Goal: Contribute content: Contribute content

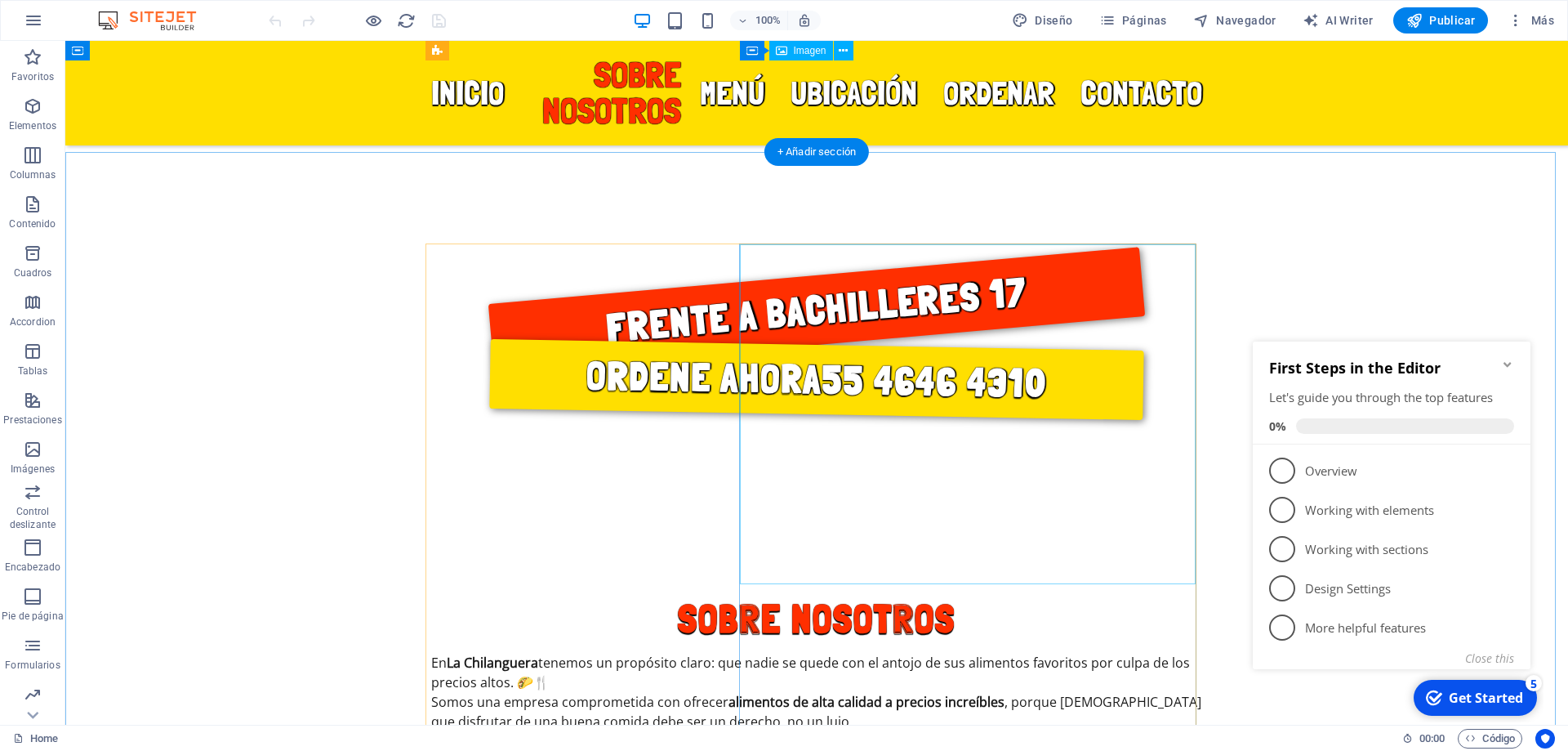
scroll to position [572, 0]
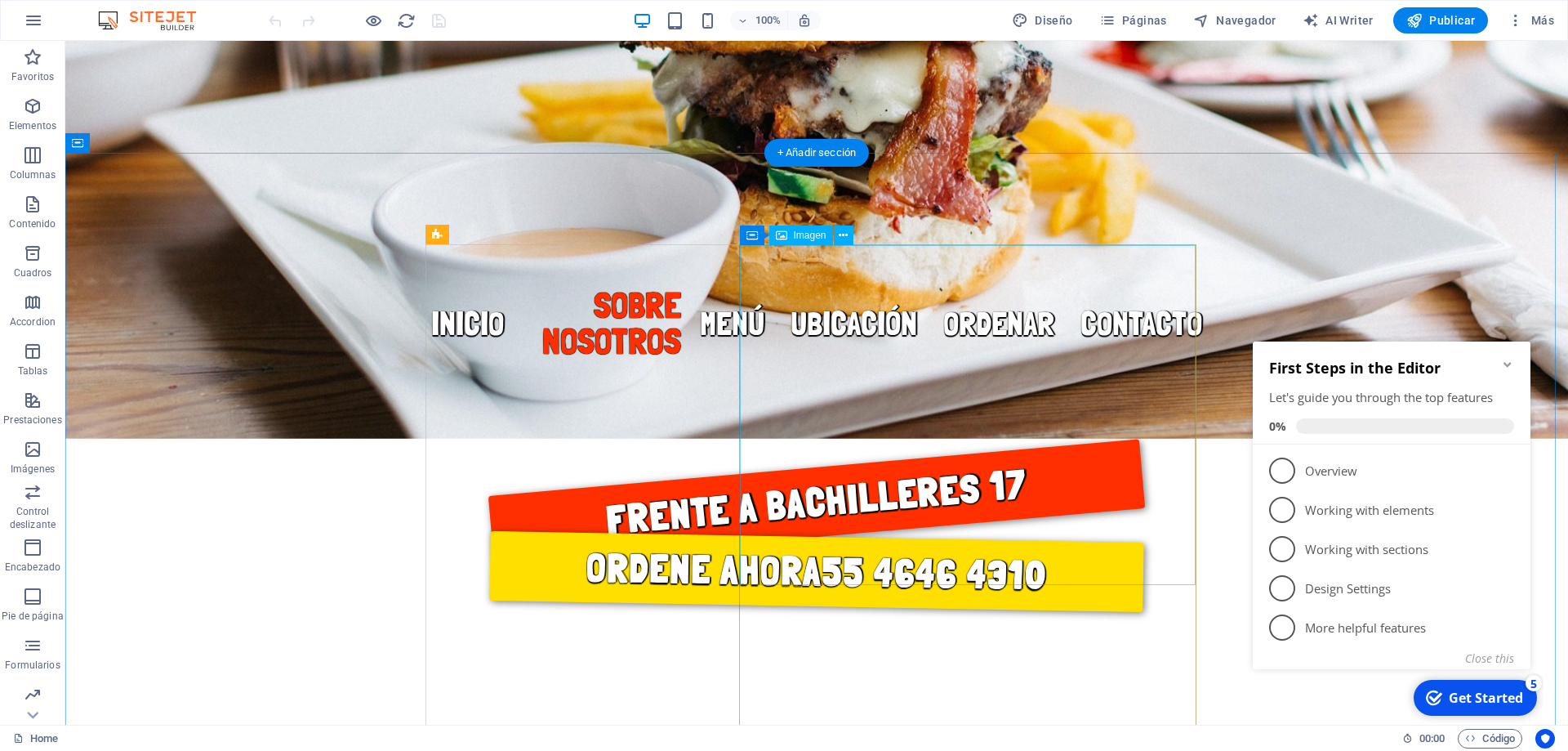
select select "%"
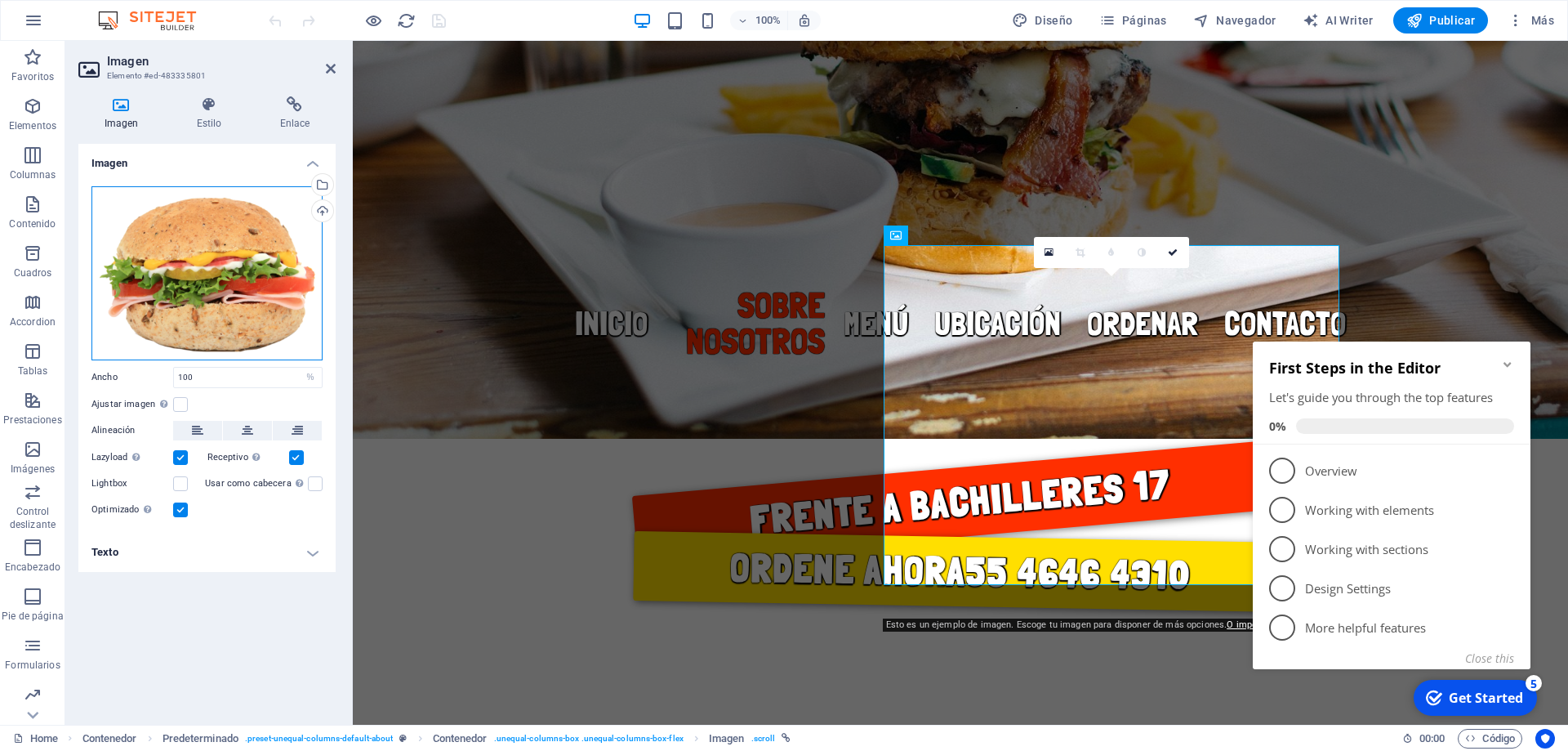
click at [221, 308] on div "Arrastra archivos aquí, haz clic para escoger archivos o selecciona archivos de…" at bounding box center [207, 274] width 231 height 174
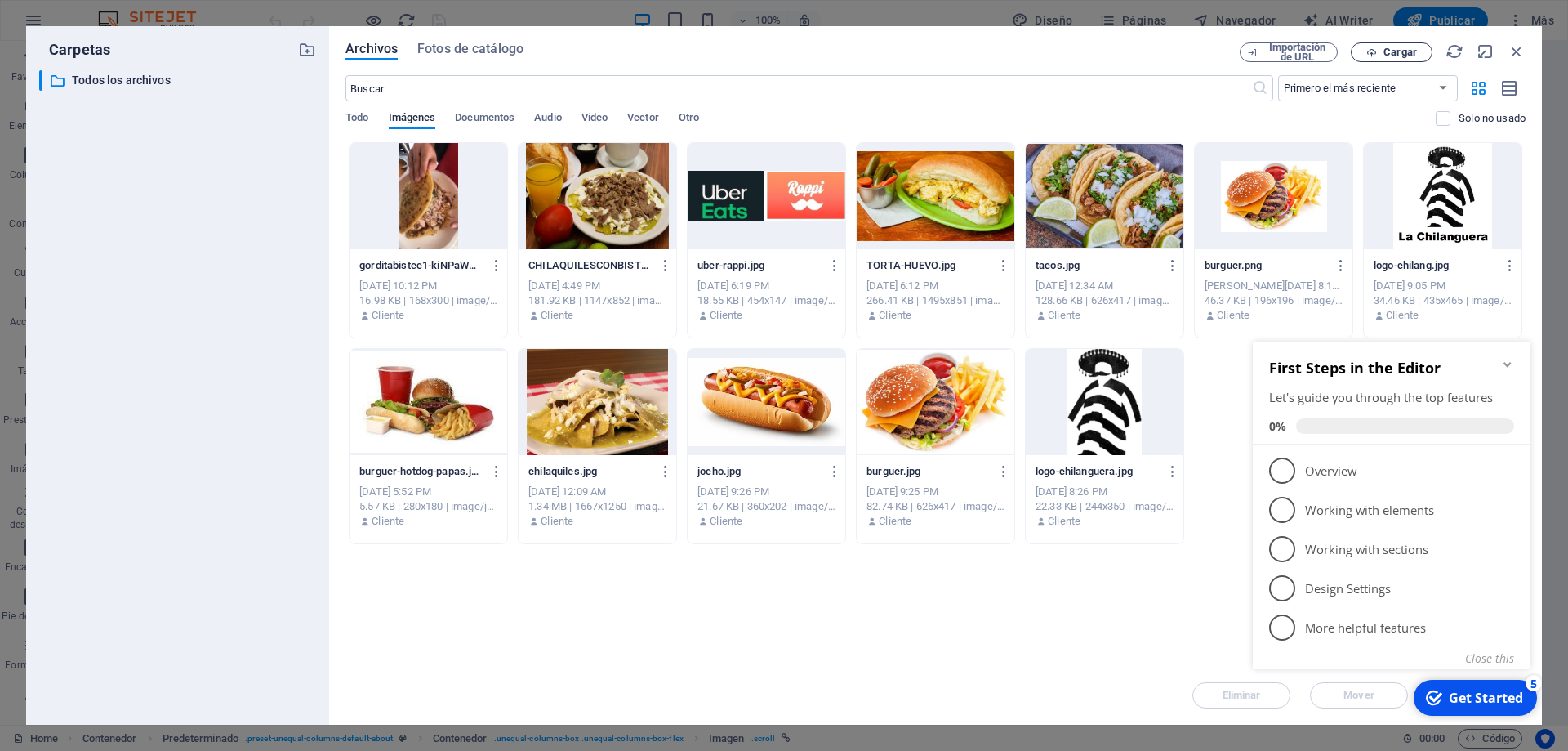
click at [1403, 52] on span "Cargar" at bounding box center [1400, 52] width 34 height 10
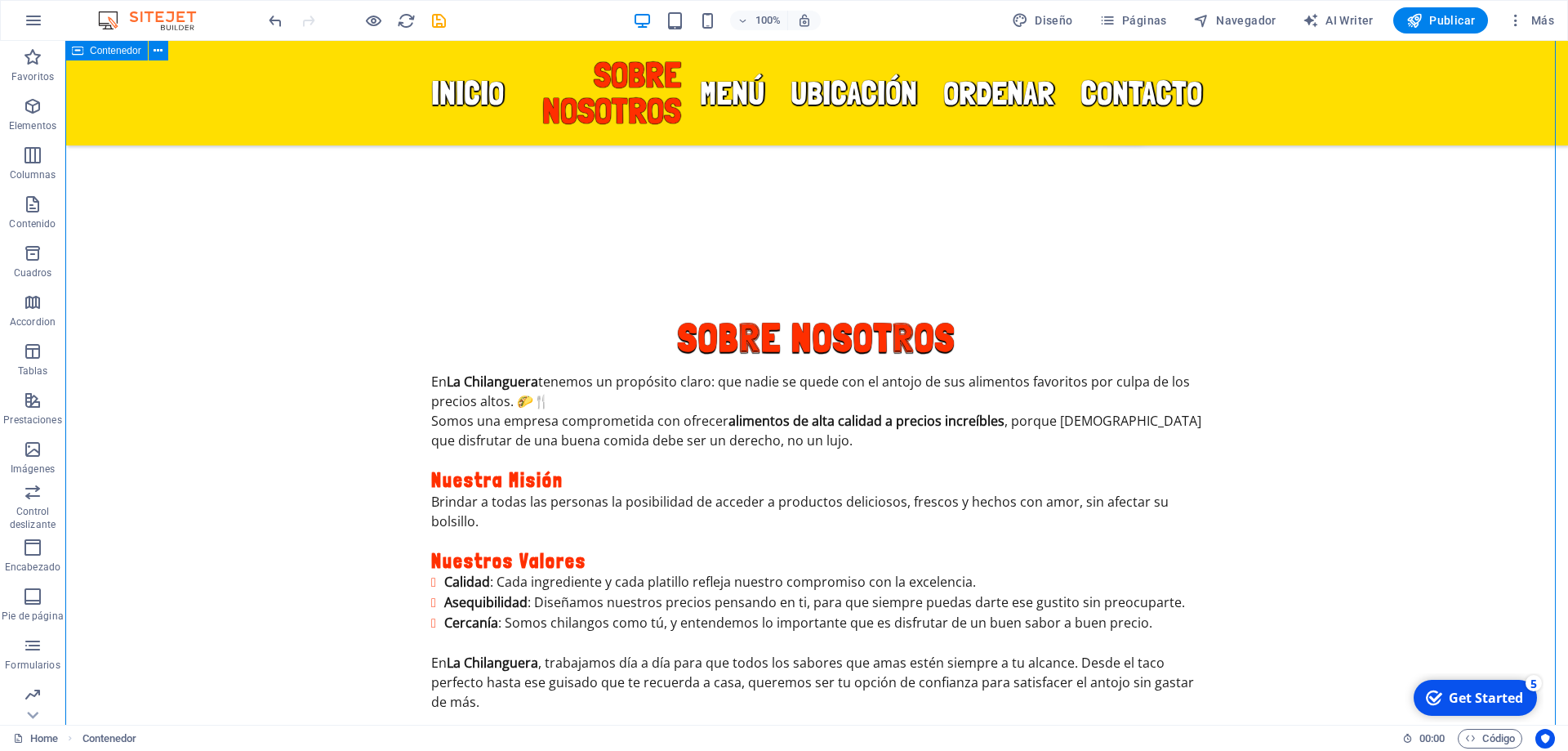
scroll to position [899, 0]
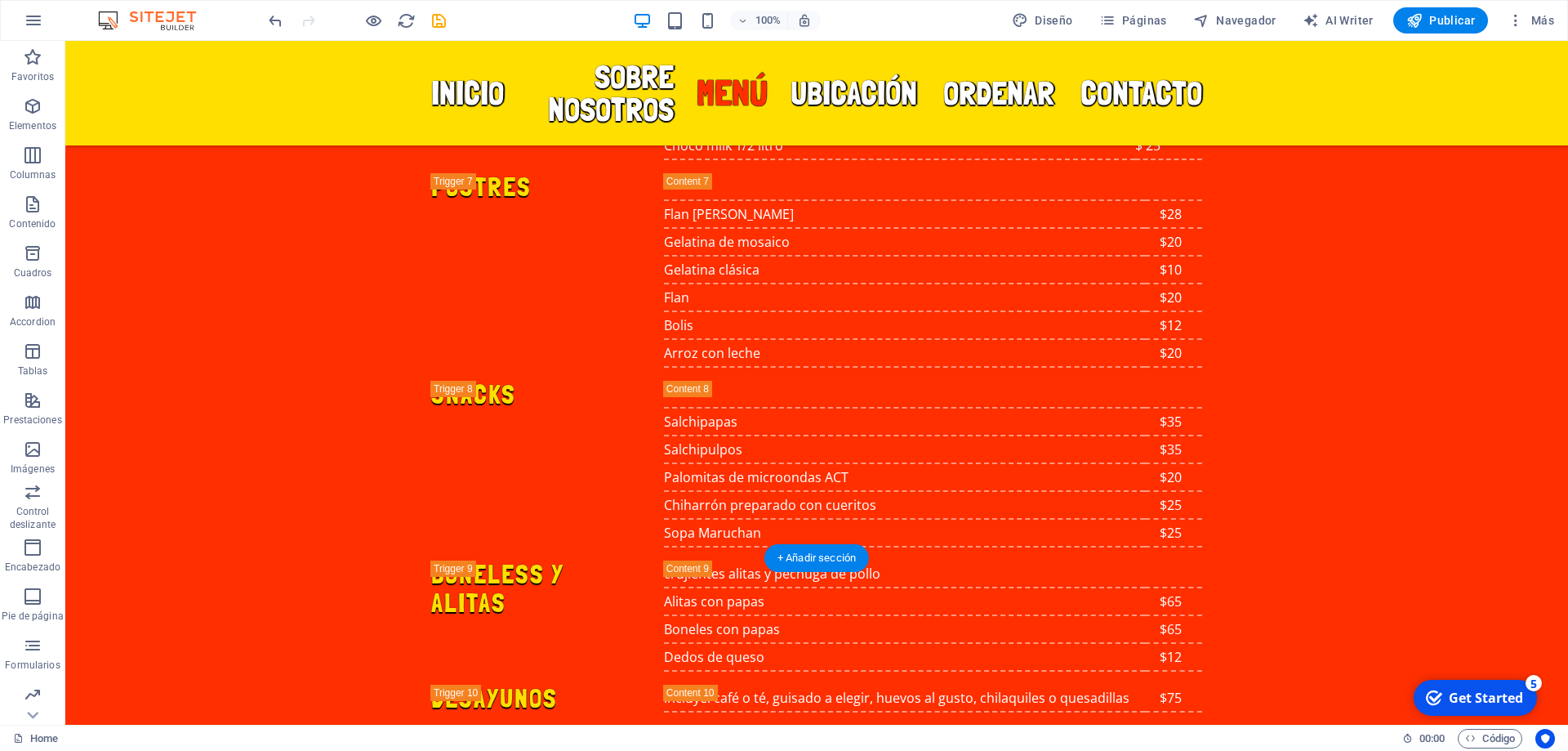
scroll to position [3596, 0]
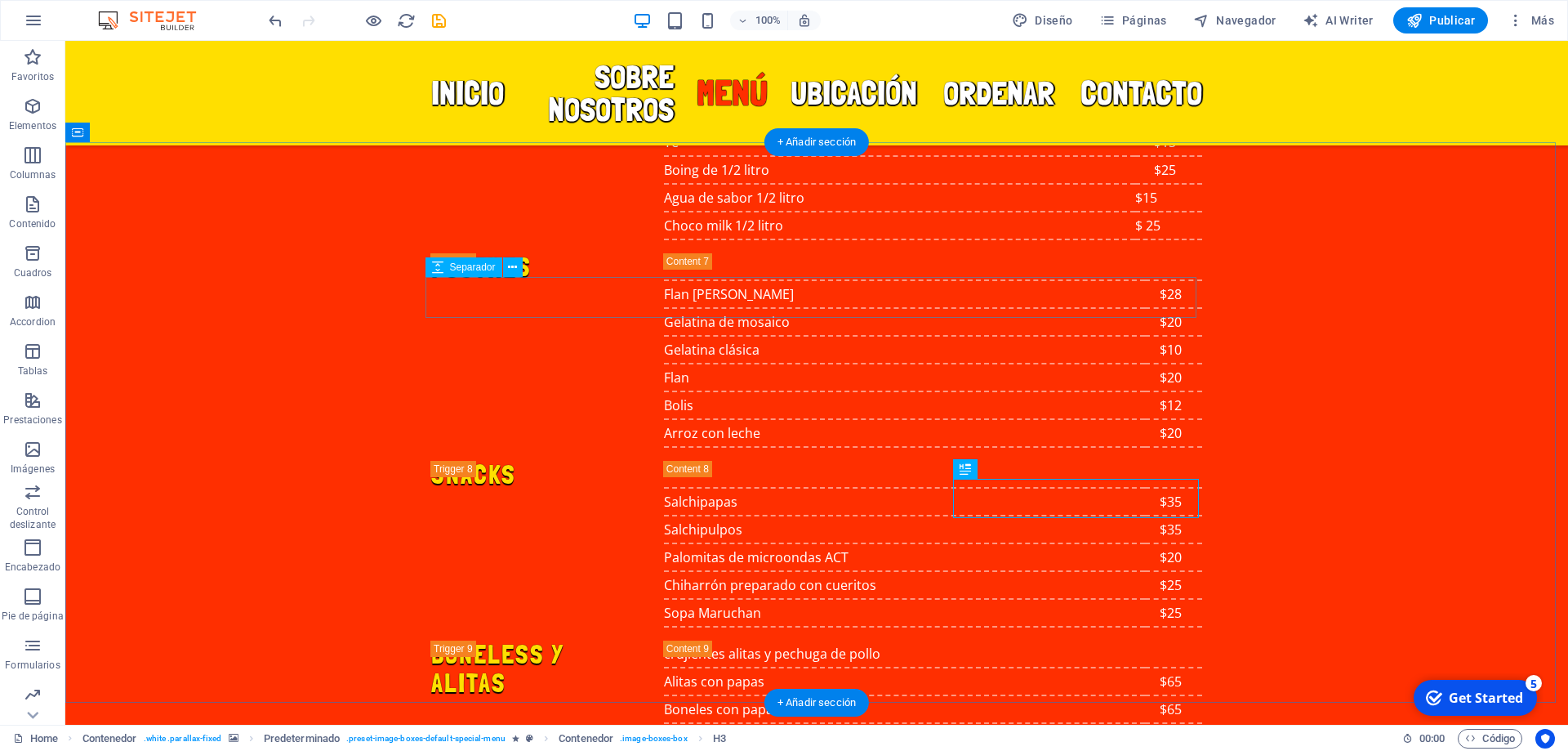
scroll to position [3432, 0]
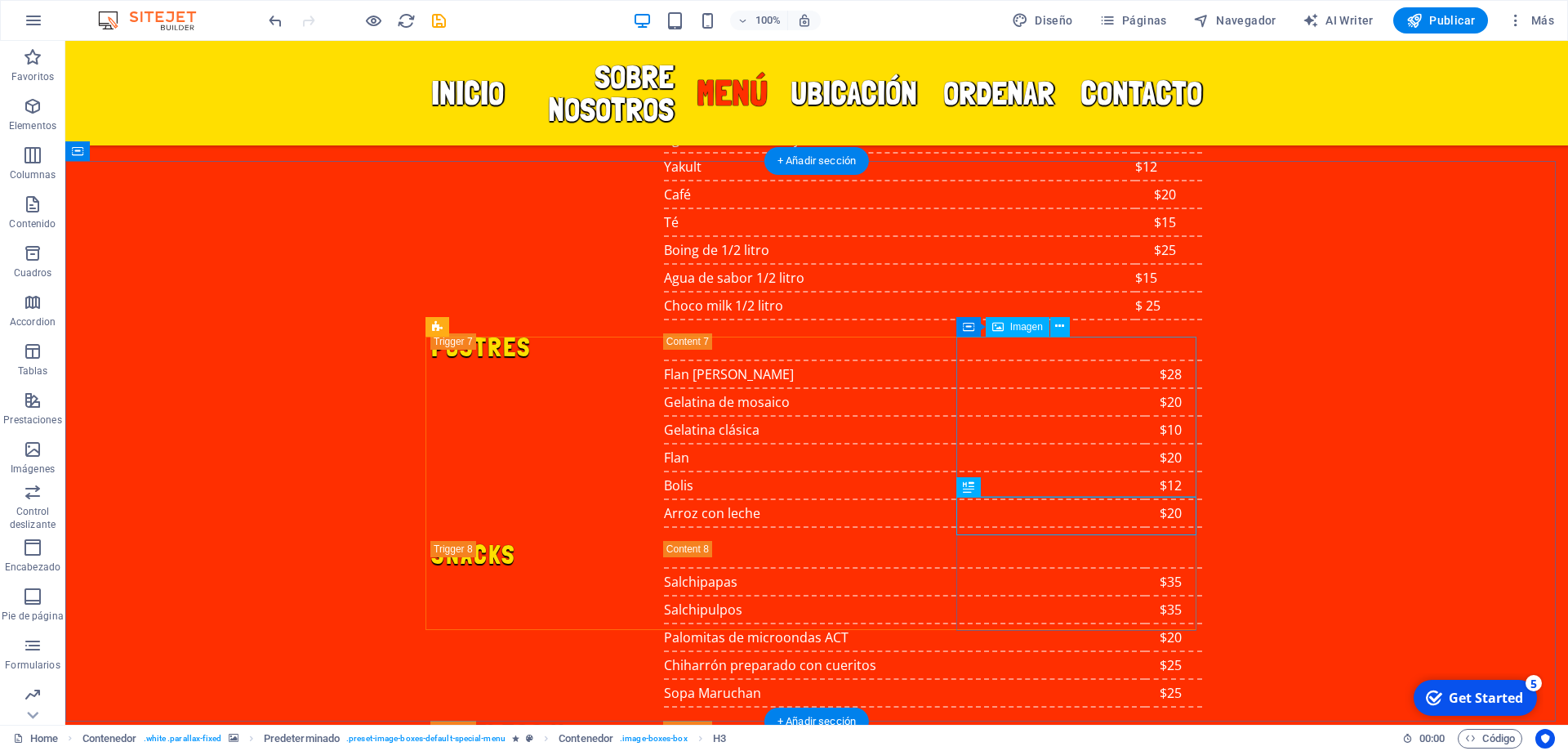
select select "%"
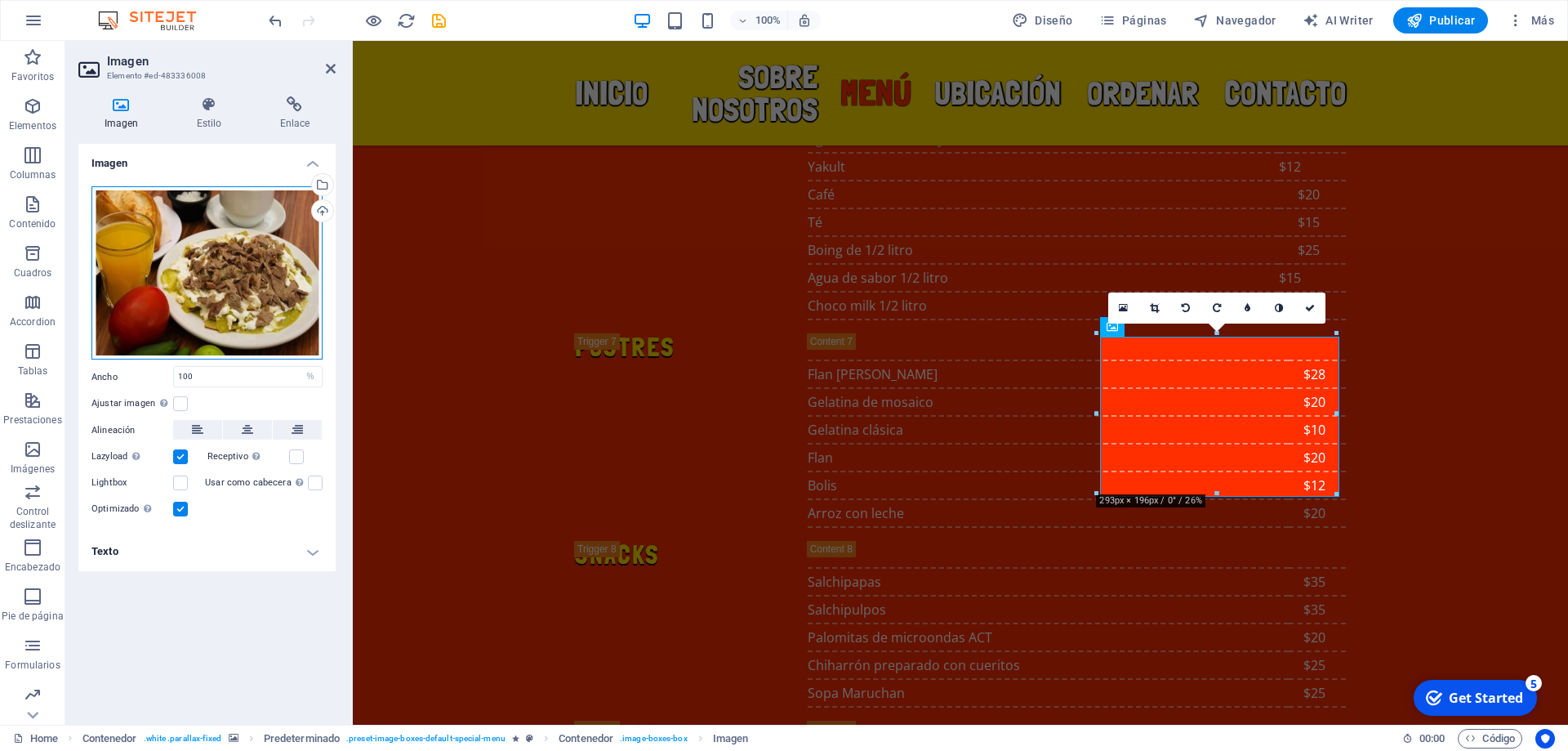
click at [206, 303] on div "Arrastra archivos aquí, haz clic para escoger archivos o selecciona archivos de…" at bounding box center [207, 274] width 231 height 174
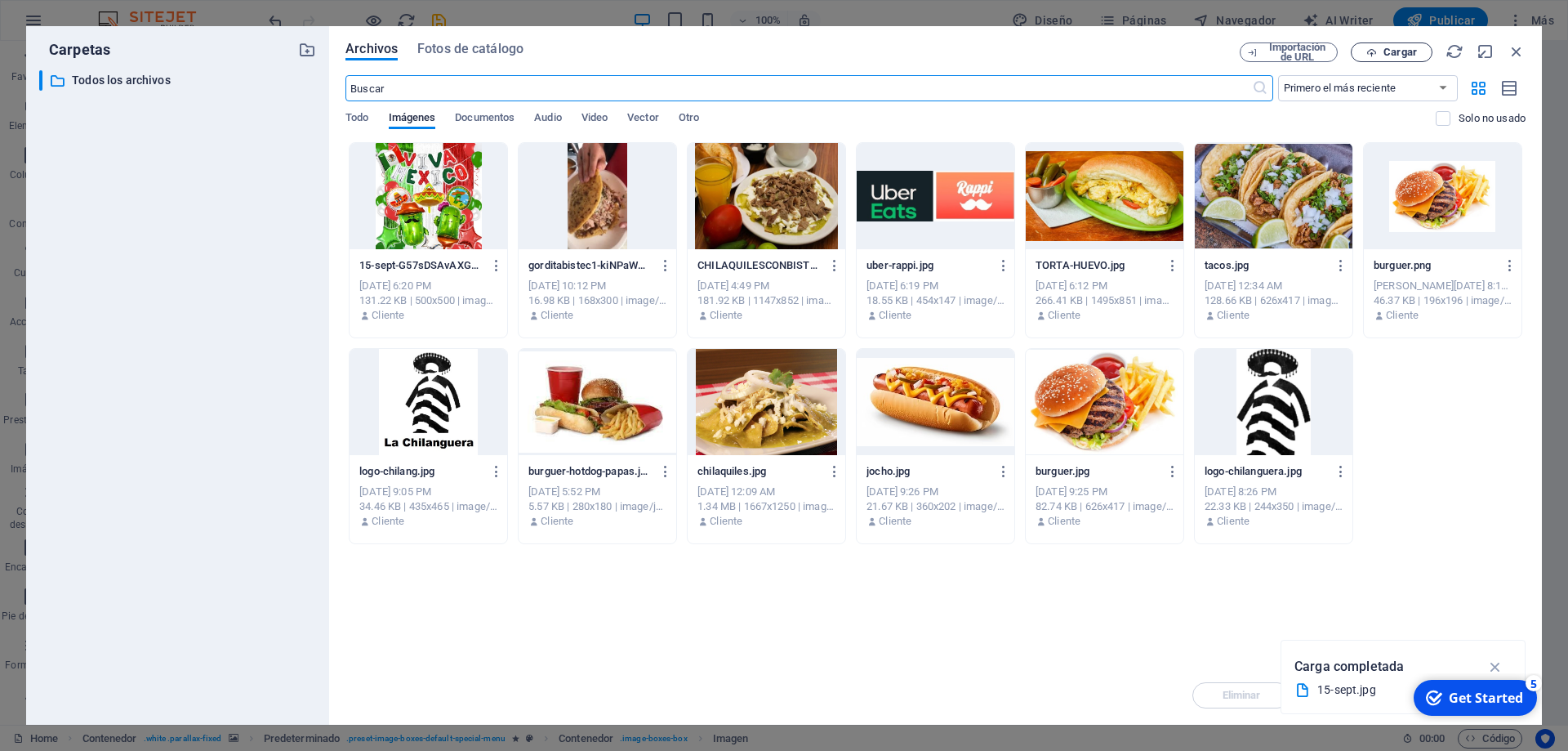
click at [1395, 56] on span "Cargar" at bounding box center [1400, 52] width 34 height 10
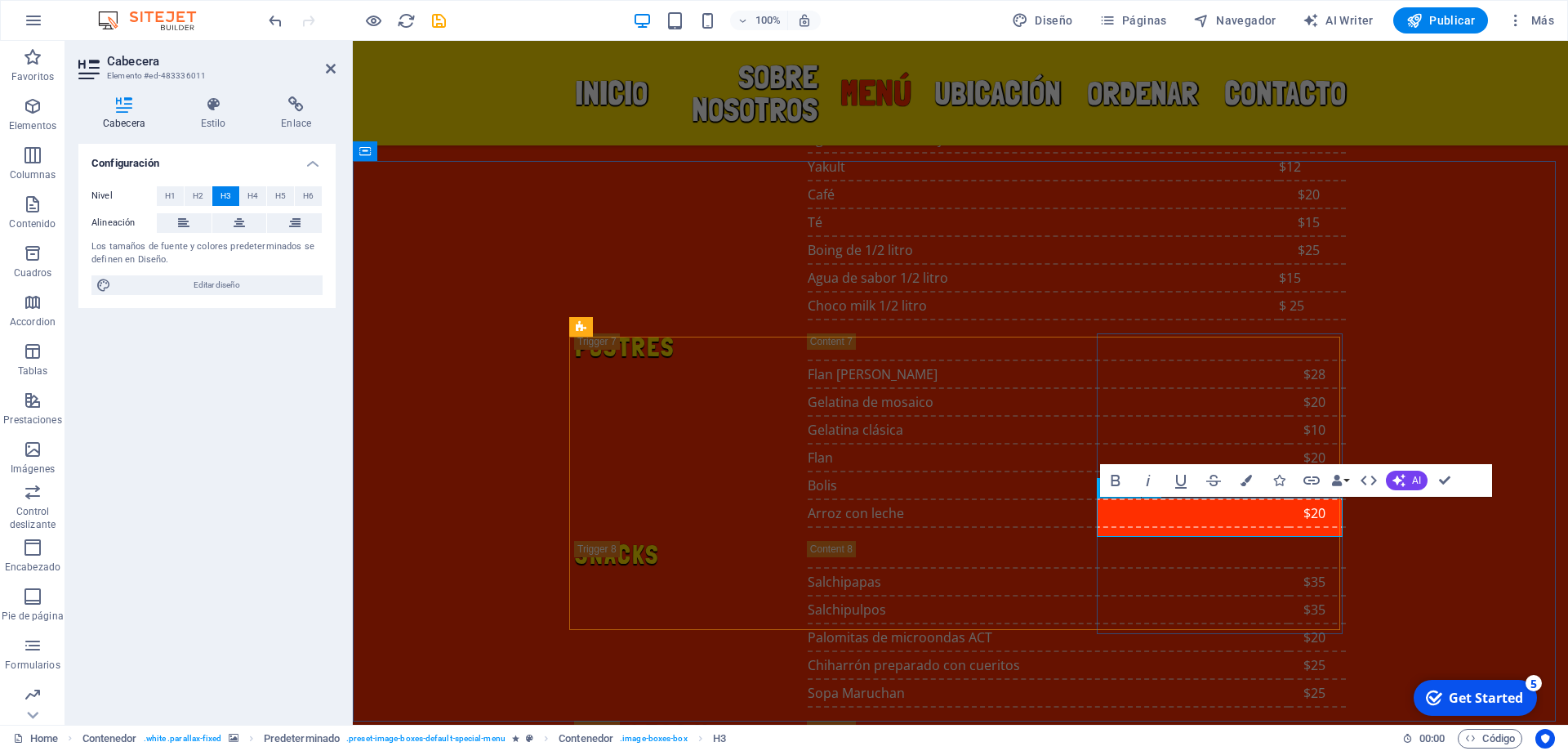
drag, startPoint x: 1145, startPoint y: 521, endPoint x: 1295, endPoint y: 525, distance: 150.1
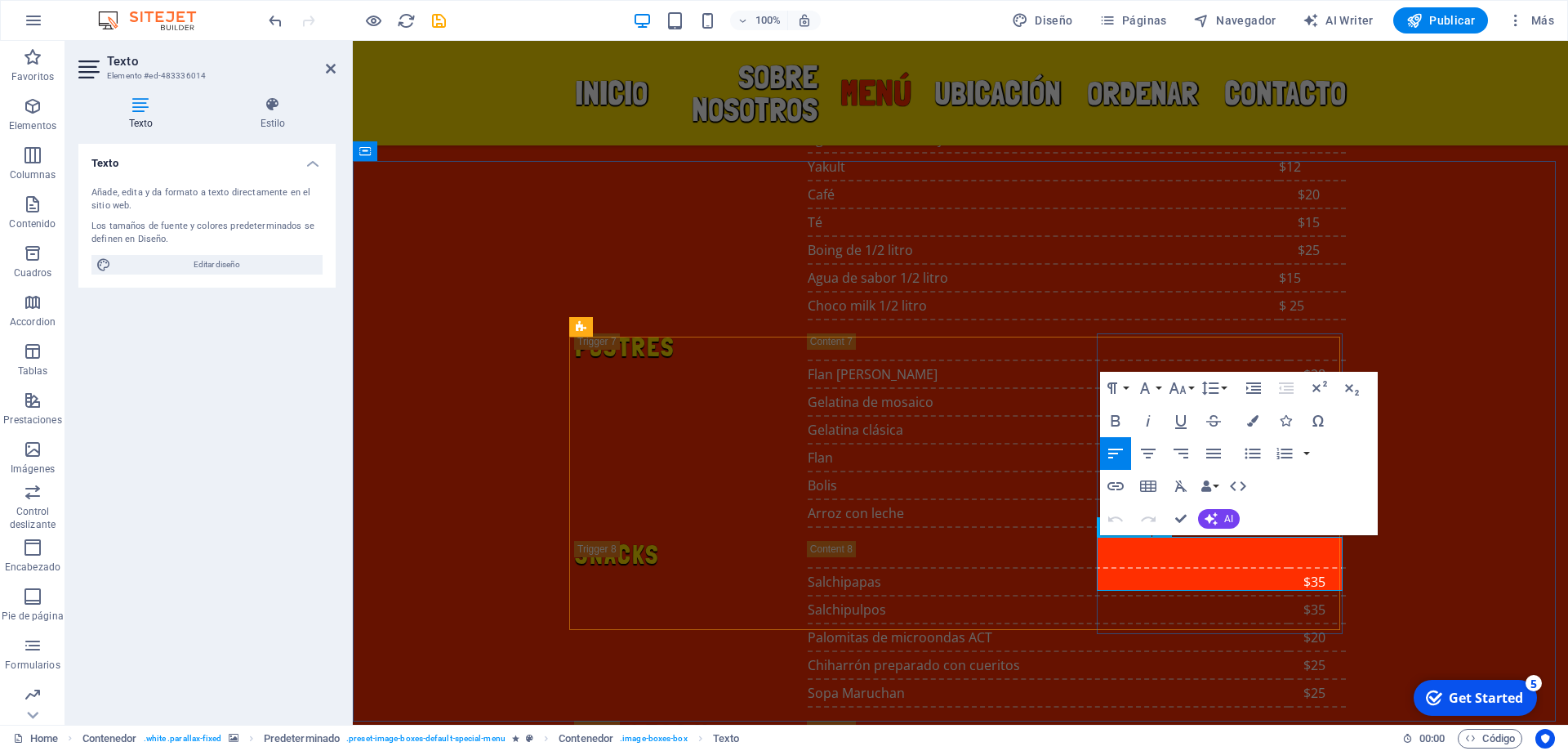
drag, startPoint x: 1171, startPoint y: 547, endPoint x: 1243, endPoint y: 573, distance: 76.6
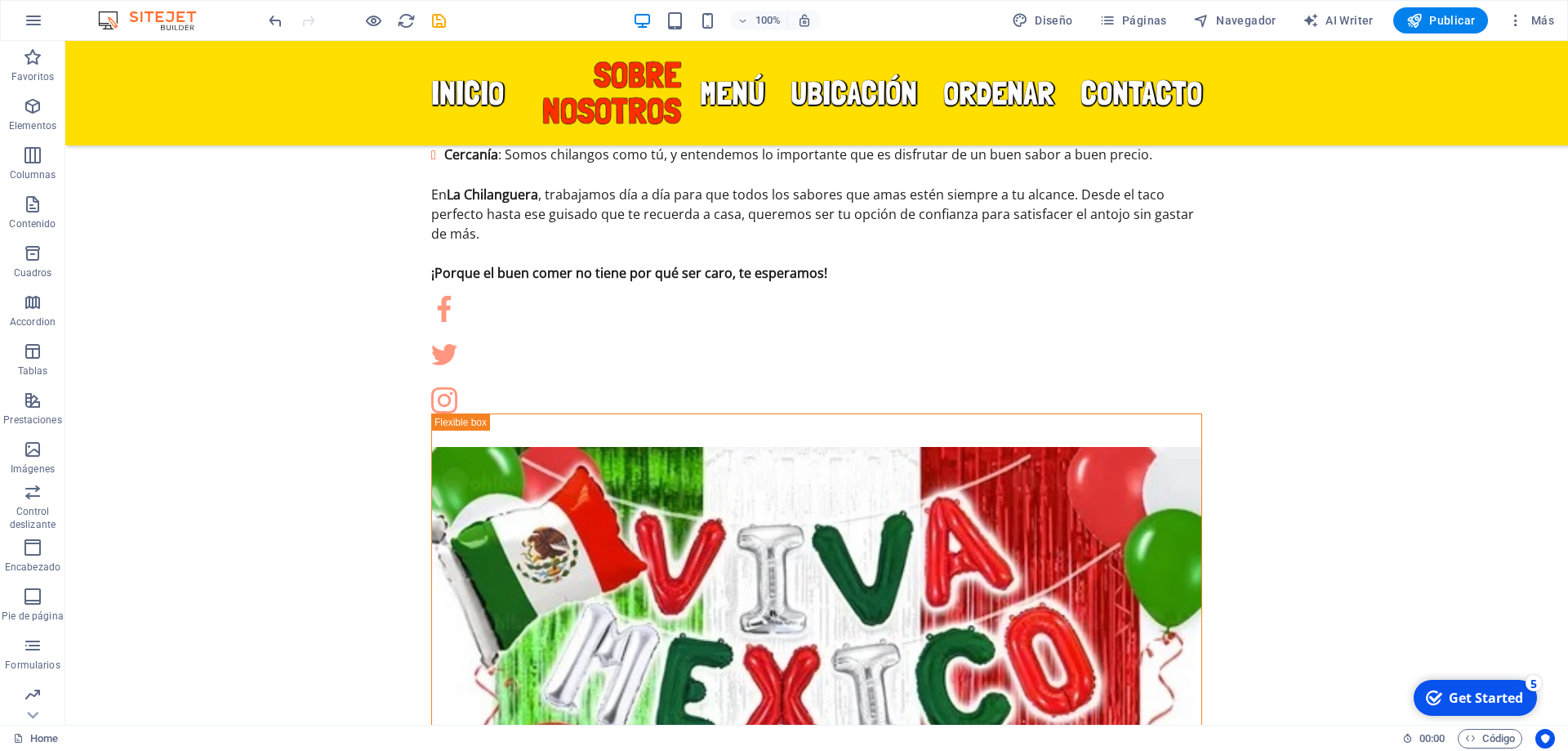
scroll to position [1344, 0]
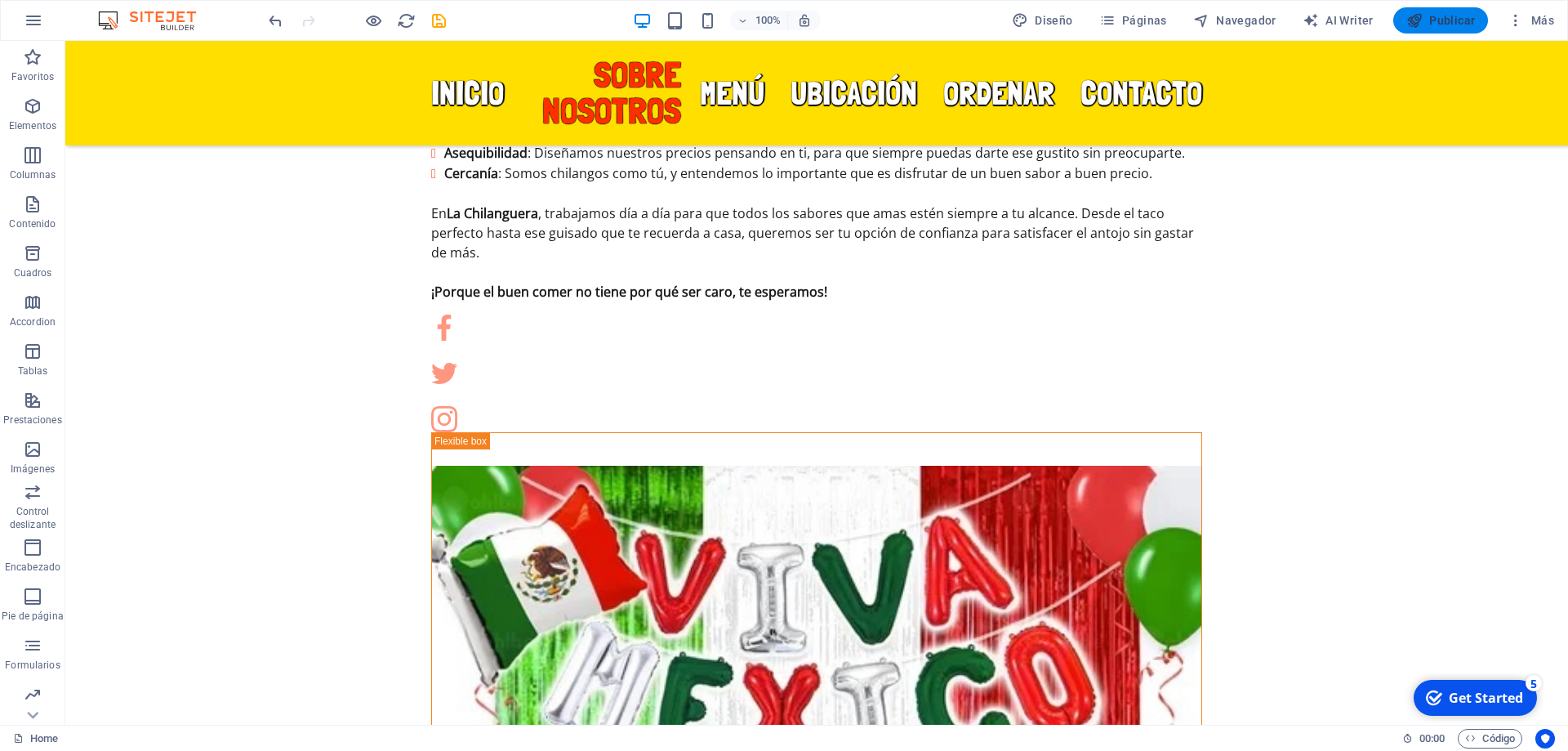
click at [1448, 15] on span "Publicar" at bounding box center [1441, 20] width 69 height 16
